Goal: Information Seeking & Learning: Understand process/instructions

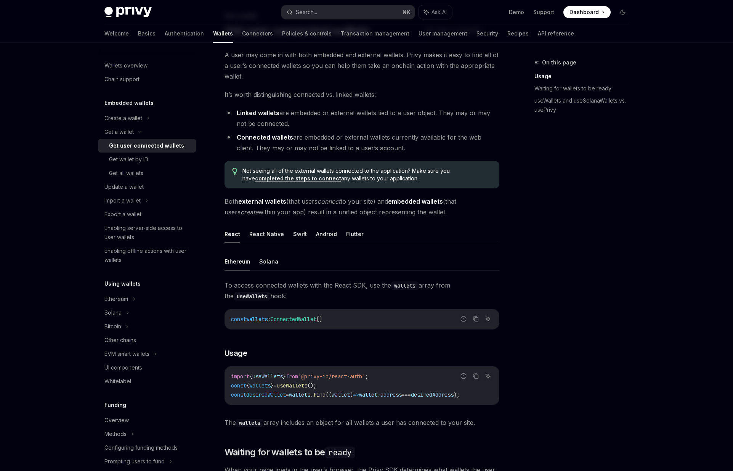
scroll to position [45, 0]
click at [341, 28] on link "Transaction management" at bounding box center [375, 33] width 69 height 18
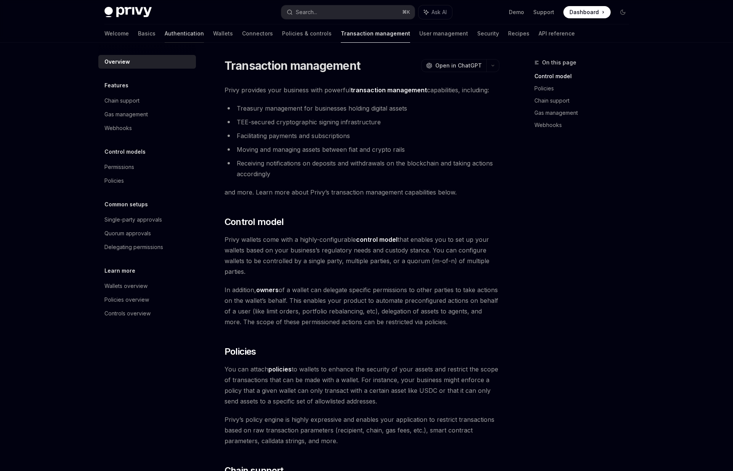
click at [203, 24] on link "Authentication" at bounding box center [184, 33] width 39 height 18
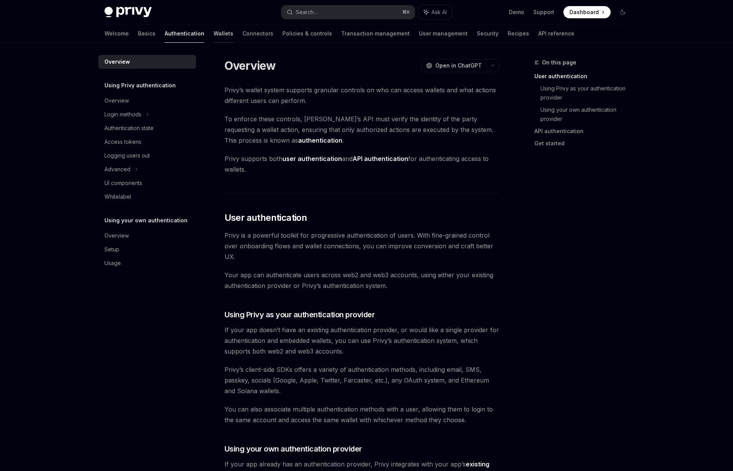
click at [232, 27] on link "Wallets" at bounding box center [223, 33] width 20 height 18
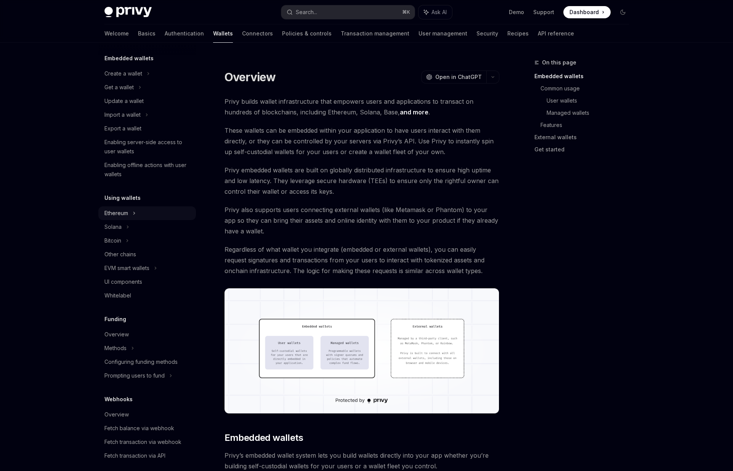
scroll to position [48, 0]
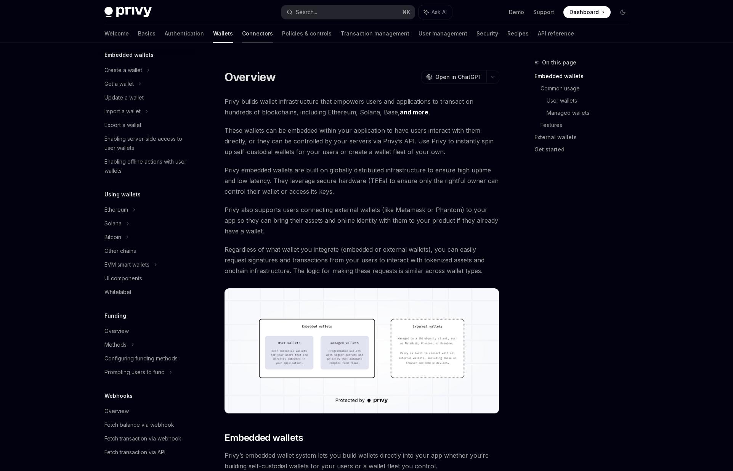
click at [260, 24] on link "Connectors" at bounding box center [257, 33] width 31 height 18
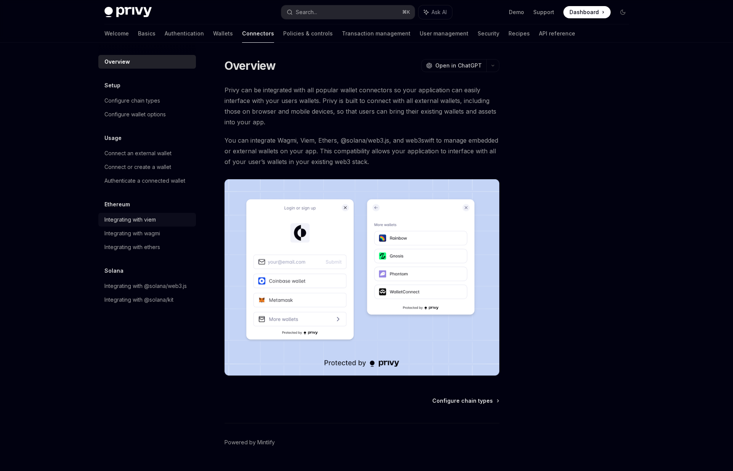
click at [184, 213] on link "Integrating with viem" at bounding box center [147, 220] width 98 height 14
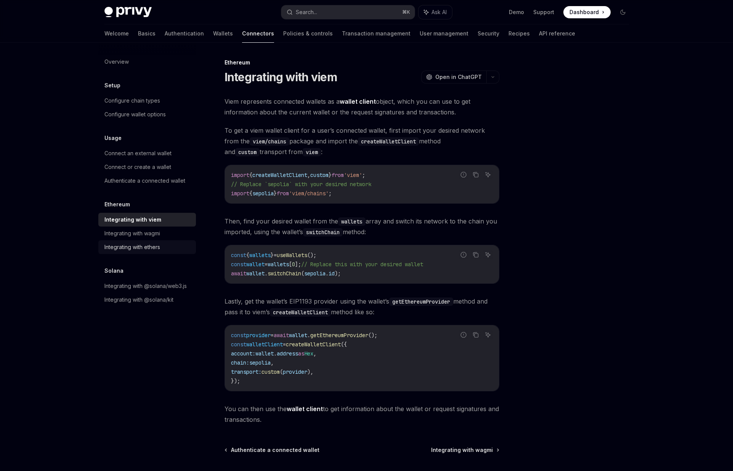
click at [160, 242] on div "Integrating with ethers" at bounding box center [132, 246] width 56 height 9
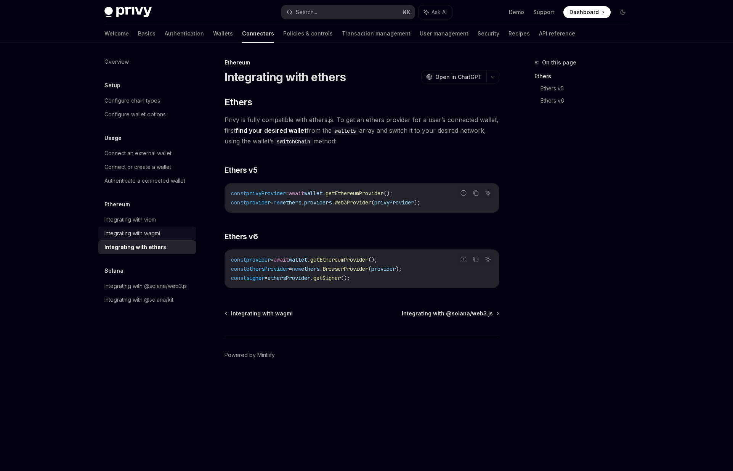
click at [196, 226] on link "Integrating with wagmi" at bounding box center [147, 233] width 98 height 14
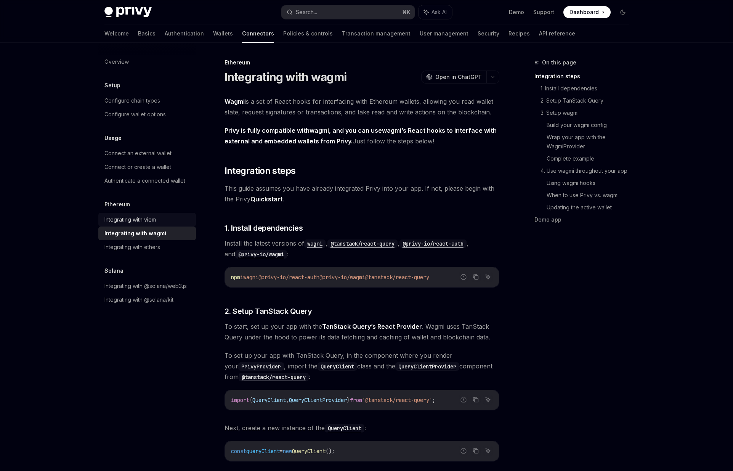
click at [156, 215] on div "Integrating with viem" at bounding box center [129, 219] width 51 height 9
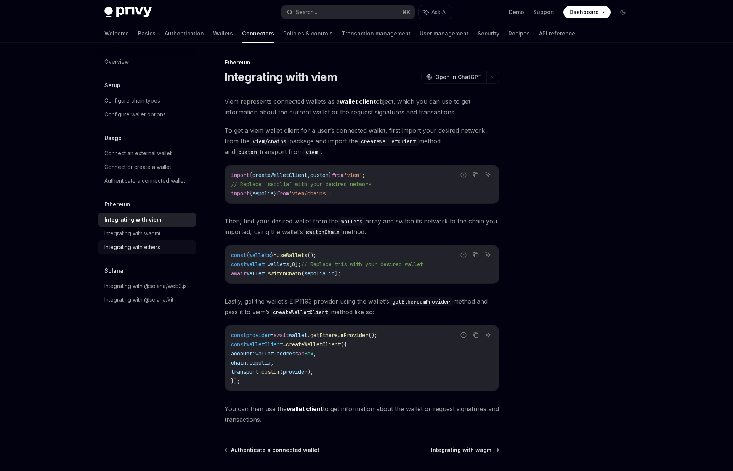
click at [160, 242] on div "Integrating with ethers" at bounding box center [132, 246] width 56 height 9
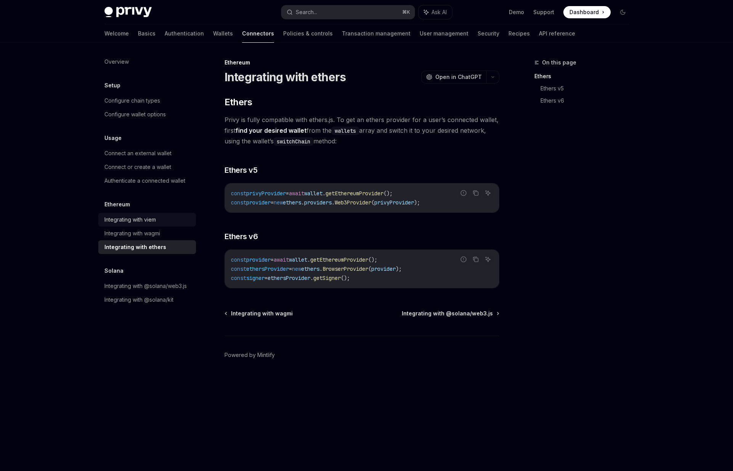
click at [156, 215] on div "Integrating with viem" at bounding box center [129, 219] width 51 height 9
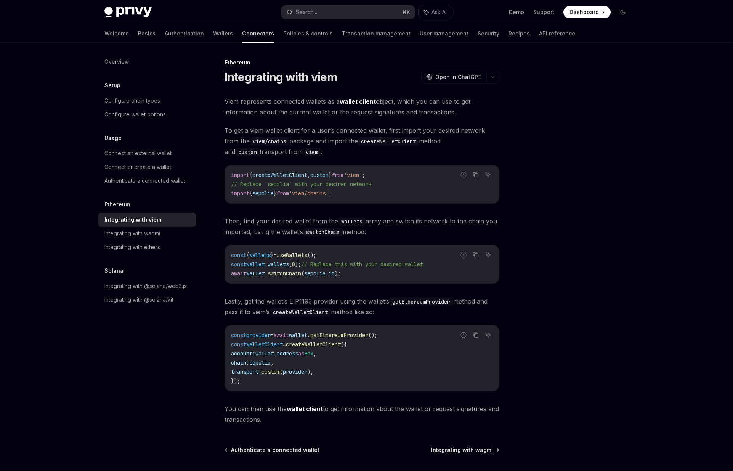
type textarea "*"
